Goal: Find specific page/section: Find specific page/section

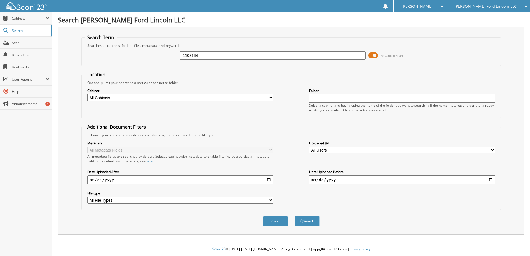
type input "r1102184"
click at [295, 216] on button "Search" at bounding box center [307, 221] width 25 height 10
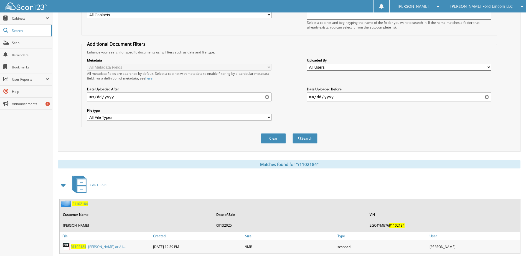
scroll to position [83, 0]
click at [82, 245] on span "R1102184" at bounding box center [79, 246] width 16 height 5
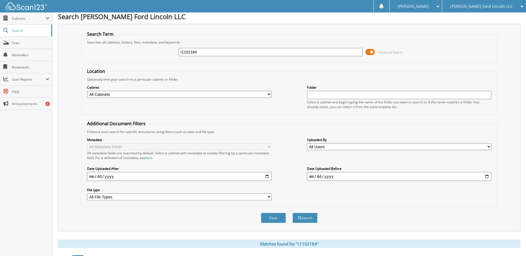
scroll to position [0, 0]
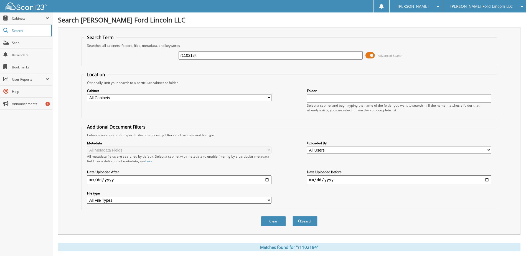
click at [188, 55] on input "r1102184" at bounding box center [271, 55] width 185 height 8
type input "tec03413"
click at [293, 216] on button "Search" at bounding box center [305, 221] width 25 height 10
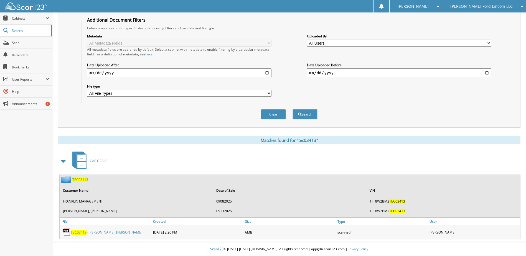
scroll to position [107, 0]
click at [80, 230] on span "TEC03413" at bounding box center [79, 232] width 16 height 5
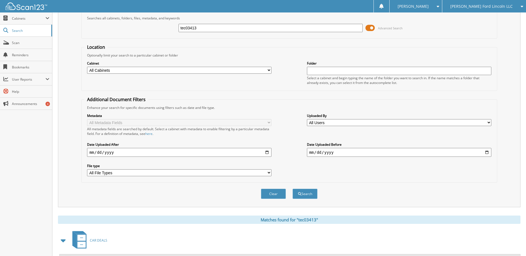
scroll to position [0, 0]
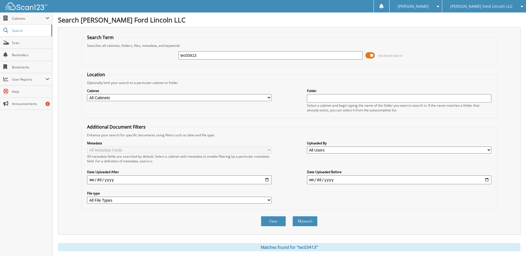
click at [190, 58] on input "tec03413" at bounding box center [271, 55] width 185 height 8
type input "nw104009"
click at [293, 216] on button "Search" at bounding box center [305, 221] width 25 height 10
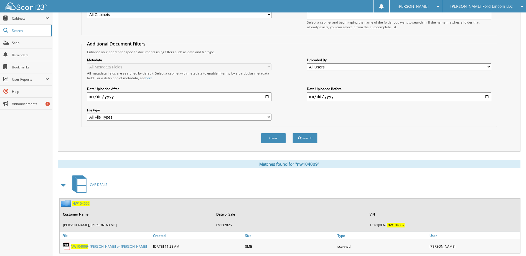
scroll to position [98, 0]
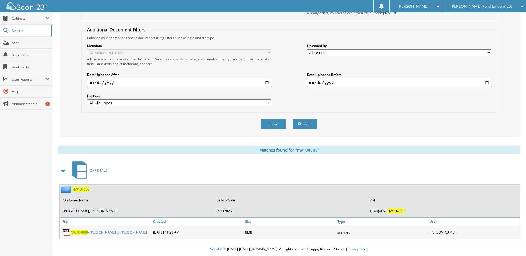
click at [82, 231] on span "NW104009" at bounding box center [79, 232] width 17 height 5
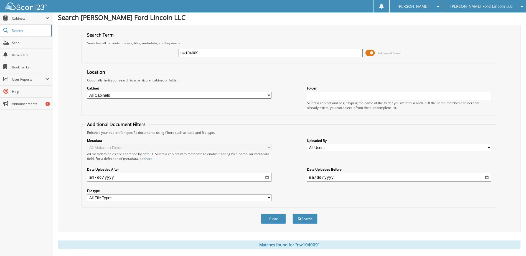
scroll to position [0, 0]
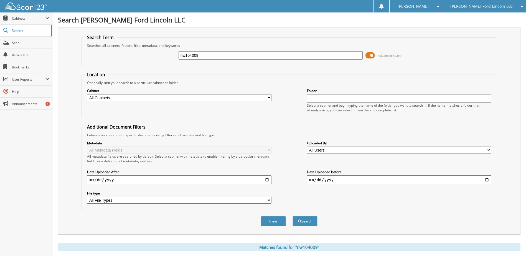
click at [196, 58] on input "nw104009" at bounding box center [271, 55] width 185 height 8
type input "gs235126"
click at [293, 216] on button "Search" at bounding box center [305, 221] width 25 height 10
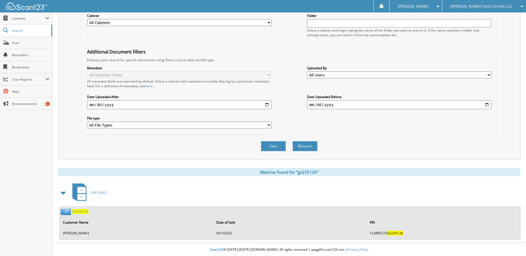
scroll to position [76, 0]
click at [80, 212] on span "GS235126" at bounding box center [80, 211] width 16 height 5
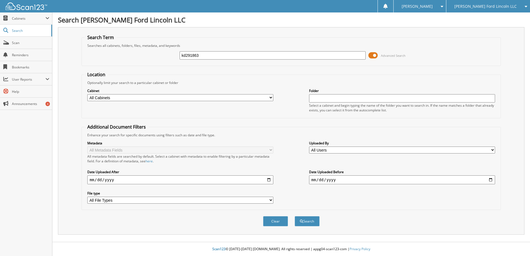
type input "kd291863"
click at [295, 216] on button "Search" at bounding box center [307, 221] width 25 height 10
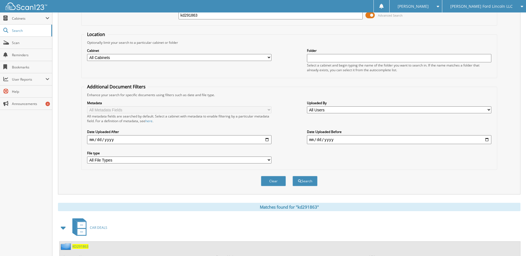
scroll to position [98, 0]
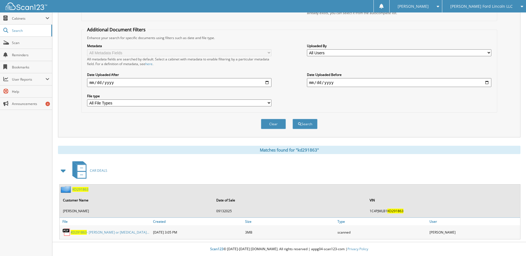
click at [81, 233] on span "KD291863" at bounding box center [79, 232] width 16 height 5
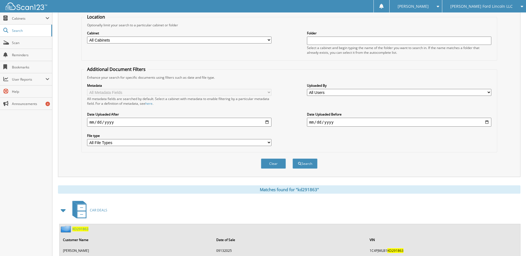
scroll to position [14, 0]
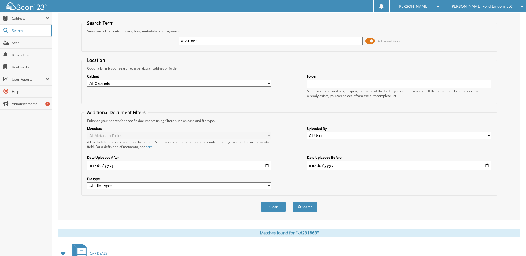
click at [191, 44] on input "kd291863" at bounding box center [271, 41] width 185 height 8
type input "pz262020"
click at [293, 202] on button "Search" at bounding box center [305, 207] width 25 height 10
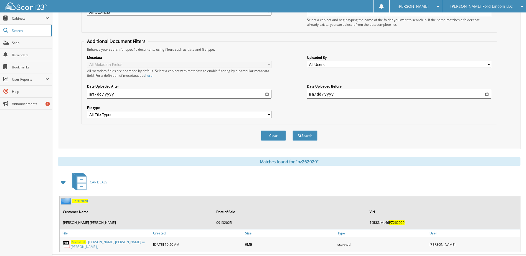
scroll to position [98, 0]
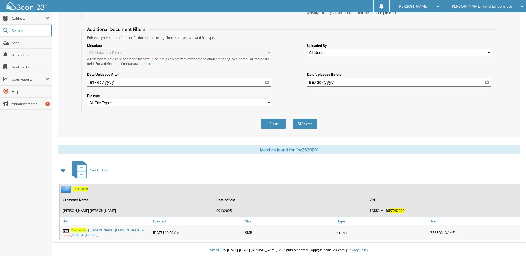
click at [83, 232] on span "PZ262020" at bounding box center [79, 230] width 16 height 5
click at [18, 41] on span "Scan" at bounding box center [30, 43] width 37 height 5
